Goal: Information Seeking & Learning: Learn about a topic

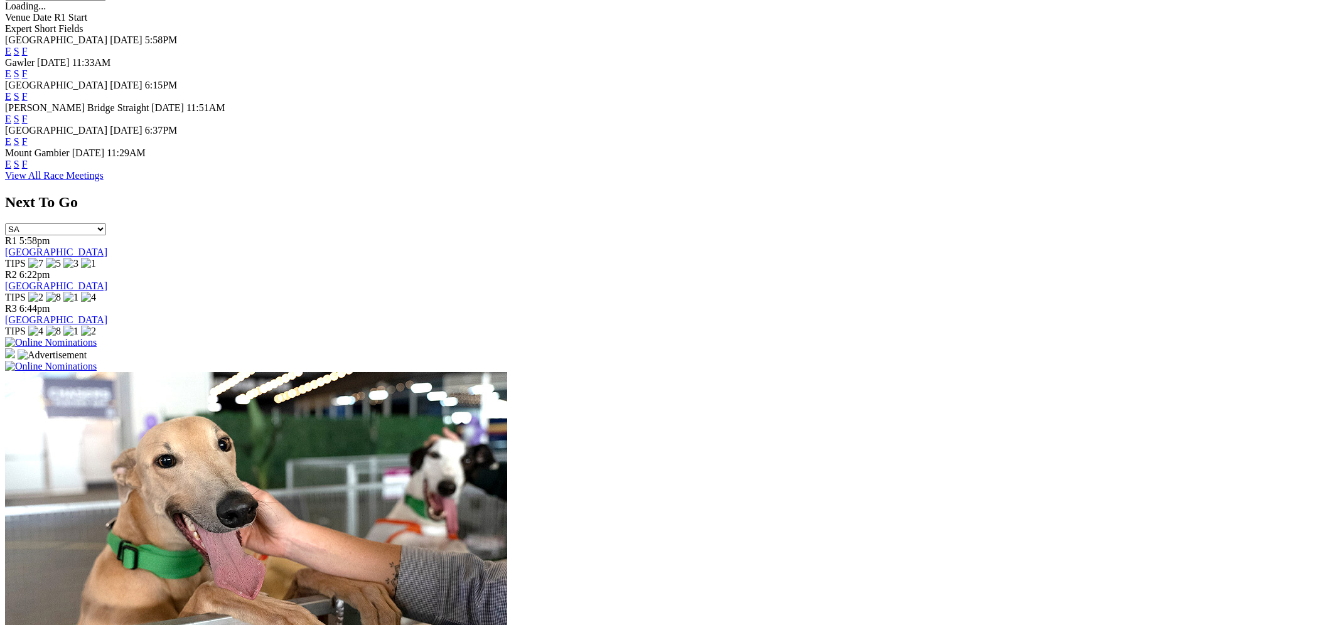
scroll to position [635, 0]
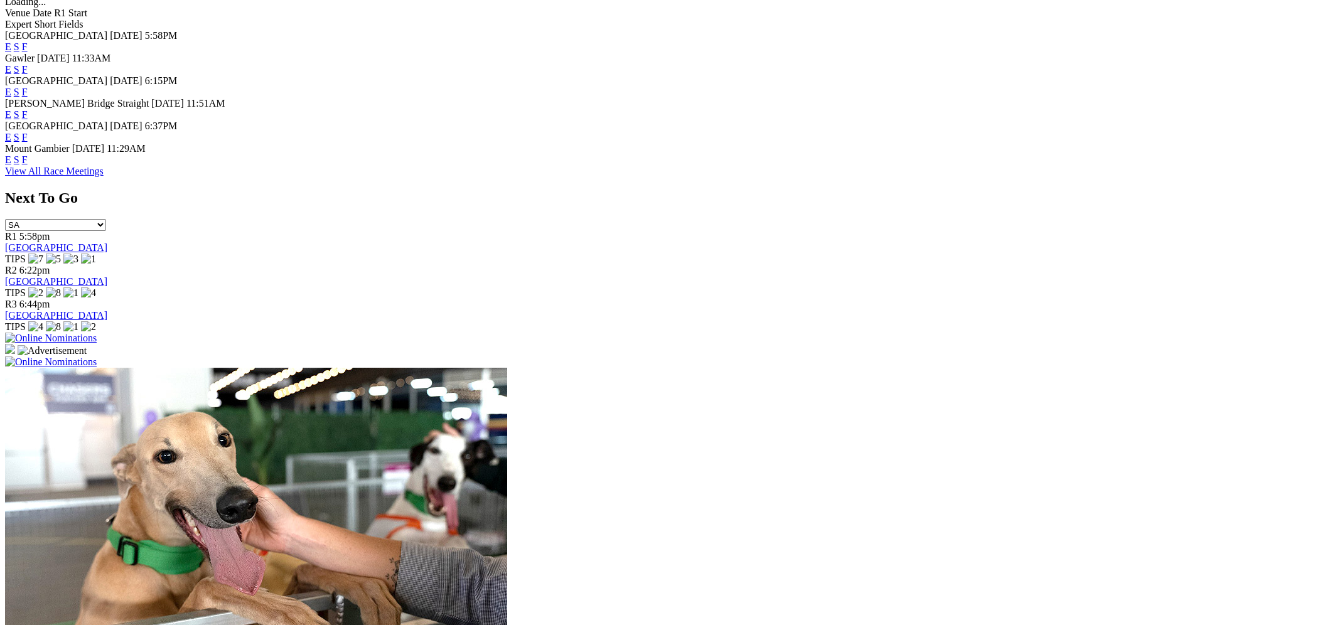
click at [28, 158] on link "F" at bounding box center [25, 159] width 6 height 11
